Goal: Task Accomplishment & Management: Manage account settings

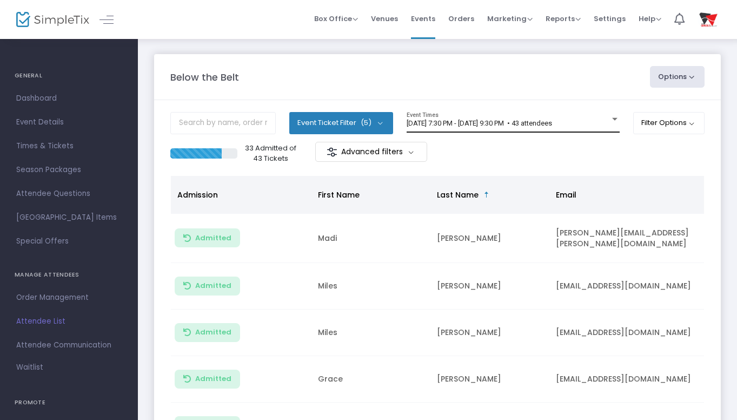
click at [610, 116] on div at bounding box center [615, 119] width 10 height 8
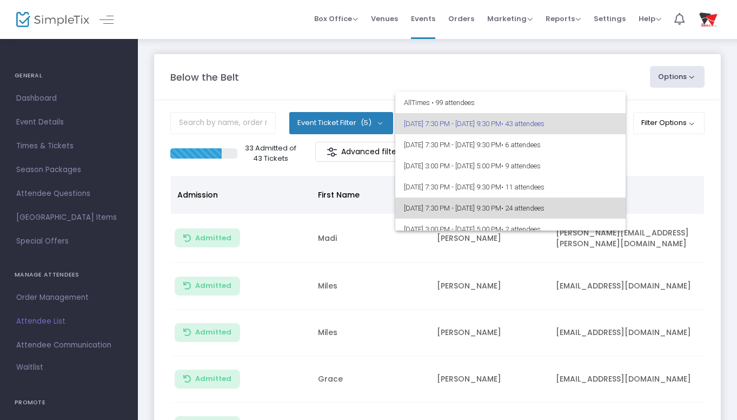
click at [545, 207] on span "• 24 attendees" at bounding box center [522, 208] width 43 height 8
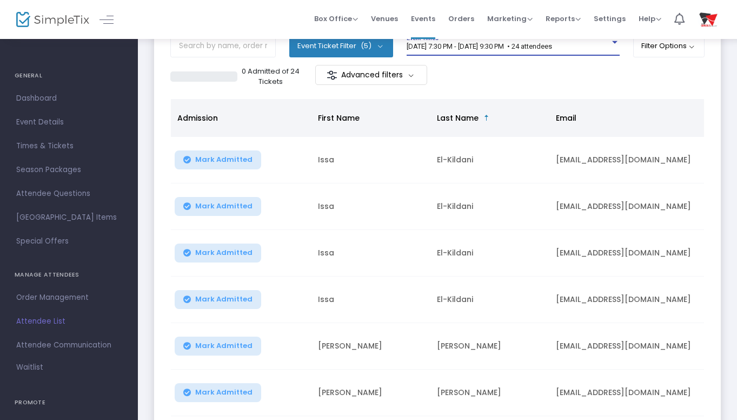
scroll to position [76, 0]
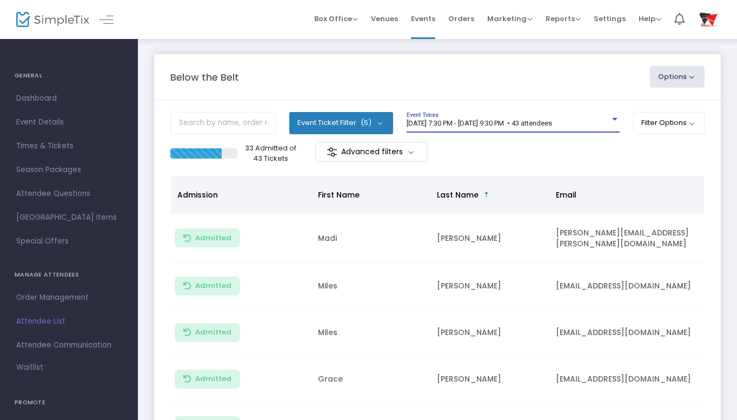
click at [612, 117] on div at bounding box center [615, 119] width 10 height 8
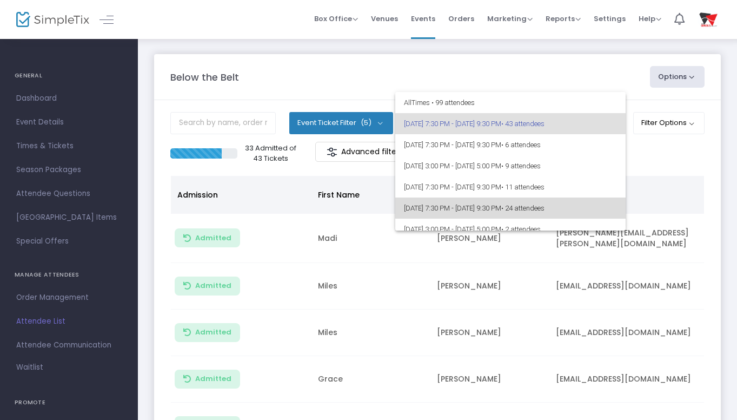
click at [516, 202] on span "[DATE] 7:30 PM - [DATE] 9:30 PM • 24 attendees" at bounding box center [510, 207] width 213 height 21
